Goal: Find specific page/section: Find specific page/section

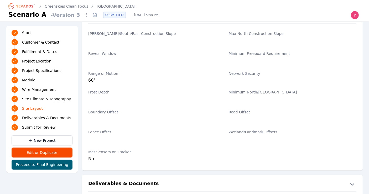
scroll to position [915, 0]
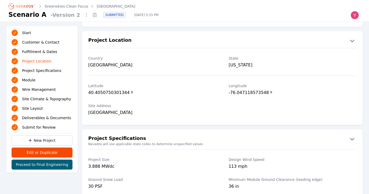
scroll to position [289, 0]
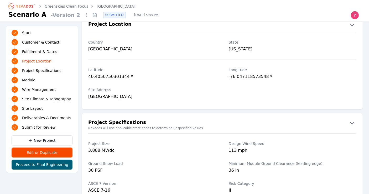
click at [19, 7] on icon "Breadcrumb" at bounding box center [21, 6] width 29 height 8
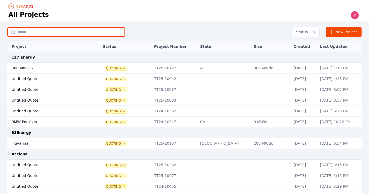
click at [68, 30] on input "text" at bounding box center [66, 31] width 118 height 9
type input "**********"
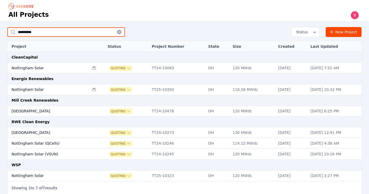
scroll to position [28, 0]
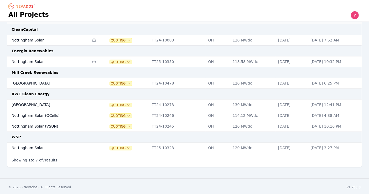
click at [37, 153] on div "Showing 1 to 7 of 7 results" at bounding box center [184, 160] width 355 height 14
click at [35, 147] on td "Nottingham Solar" at bounding box center [48, 148] width 82 height 11
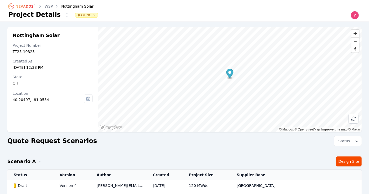
scroll to position [60, 0]
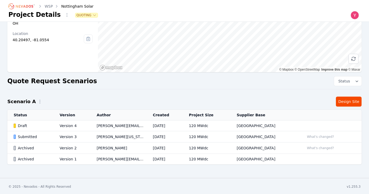
click at [82, 132] on td "Version 3" at bounding box center [71, 136] width 37 height 11
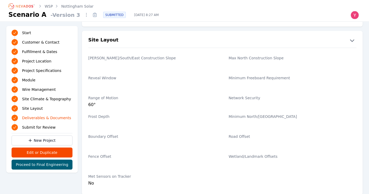
scroll to position [60, 0]
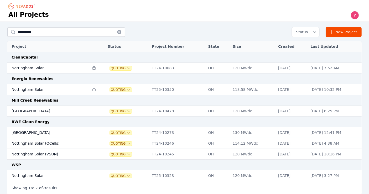
drag, startPoint x: 9, startPoint y: 0, endPoint x: 45, endPoint y: 87, distance: 93.6
click at [45, 87] on td "Nottingham Solar" at bounding box center [48, 89] width 82 height 11
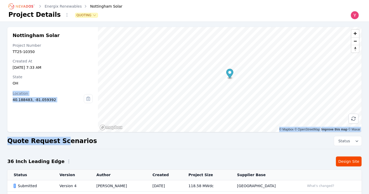
drag, startPoint x: 45, startPoint y: 87, endPoint x: 61, endPoint y: 154, distance: 68.7
click at [61, 154] on div "Nottingham Solar Project Number TT25-10350 Created At [DATE] 7:33 AM State [US_…" at bounding box center [184, 184] width 369 height 314
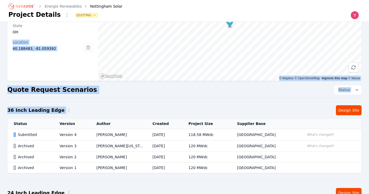
scroll to position [52, 0]
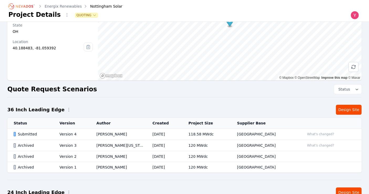
click at [75, 128] on th "Version" at bounding box center [71, 123] width 37 height 11
click at [89, 135] on td "Version 4" at bounding box center [71, 134] width 37 height 11
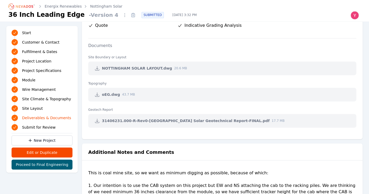
scroll to position [1101, 0]
click at [95, 119] on icon at bounding box center [97, 121] width 4 height 4
